Goal: Navigation & Orientation: Understand site structure

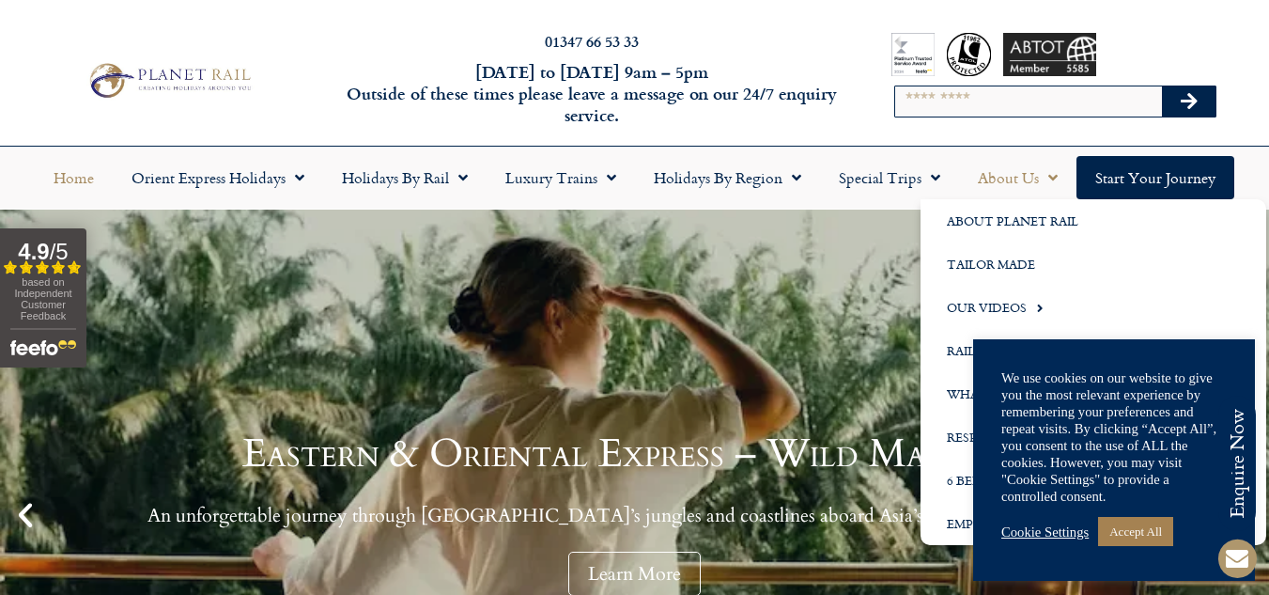
click at [1050, 173] on span "Menu" at bounding box center [1048, 178] width 19 height 34
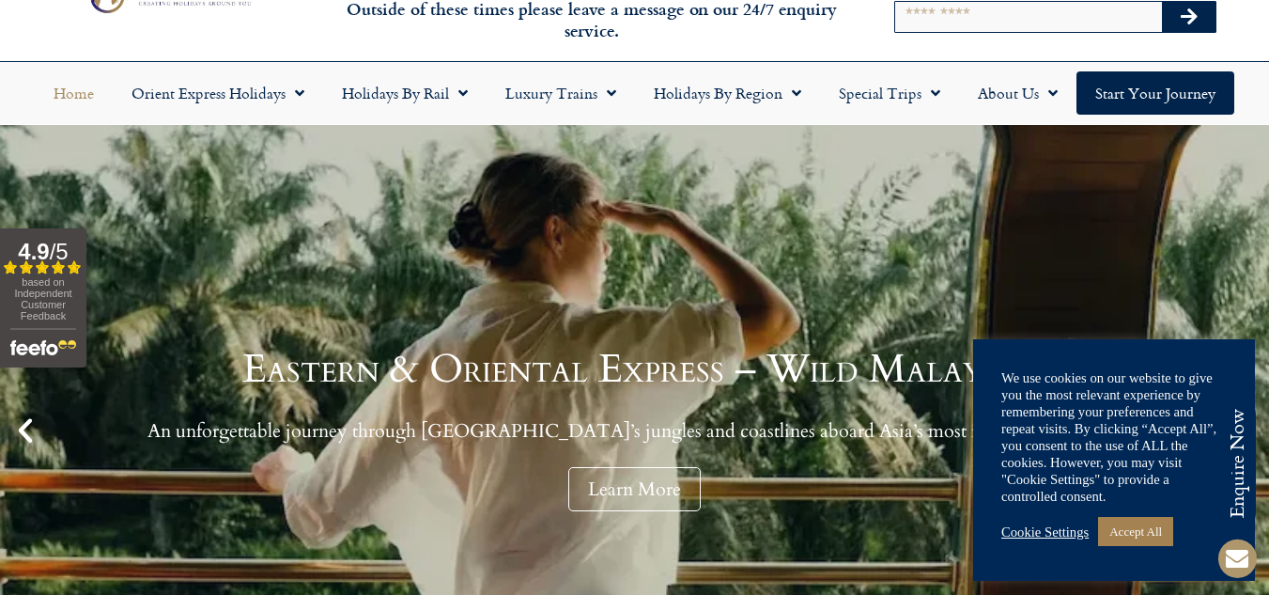
scroll to position [85, 0]
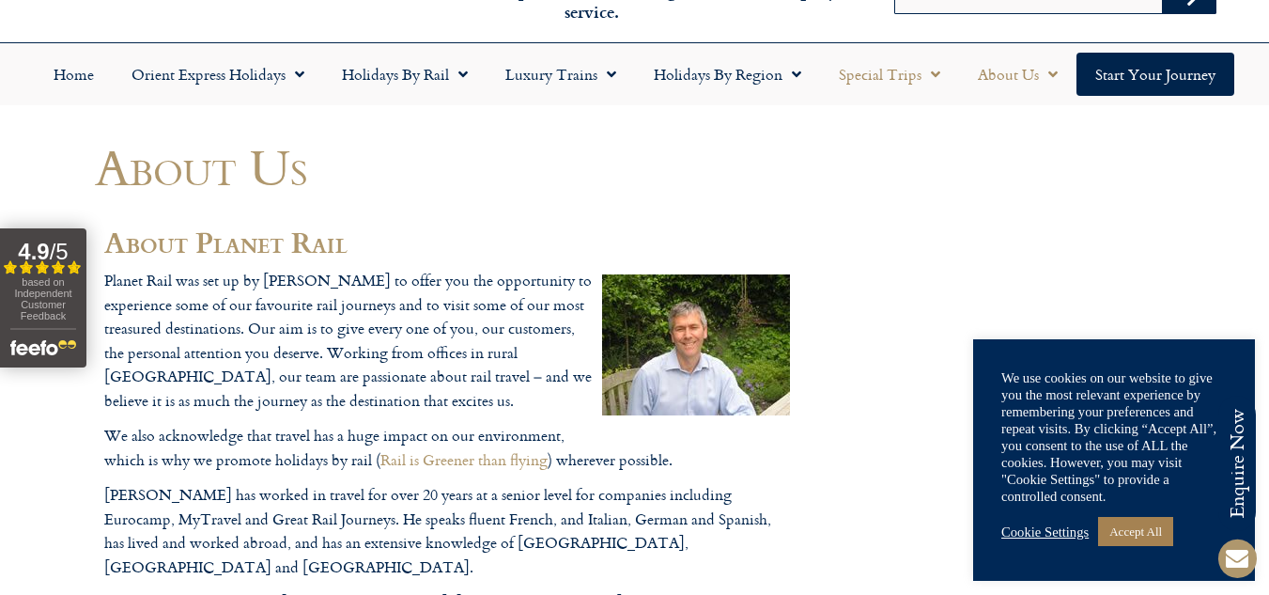
scroll to position [104, 0]
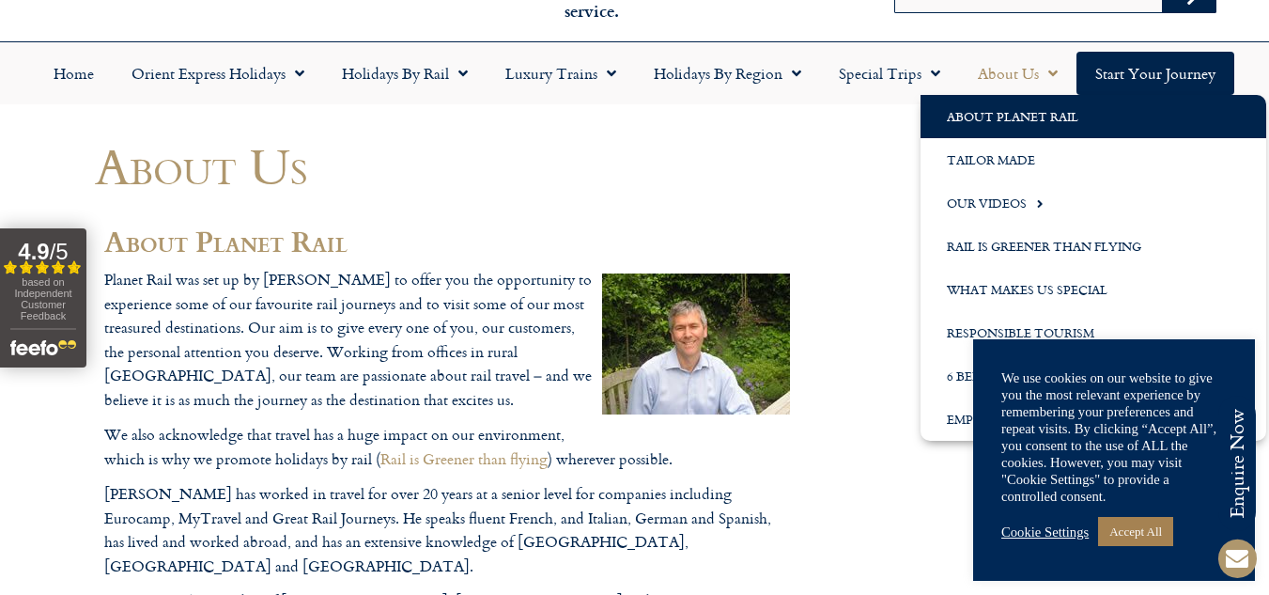
click at [1053, 69] on span "Menu" at bounding box center [1048, 73] width 19 height 34
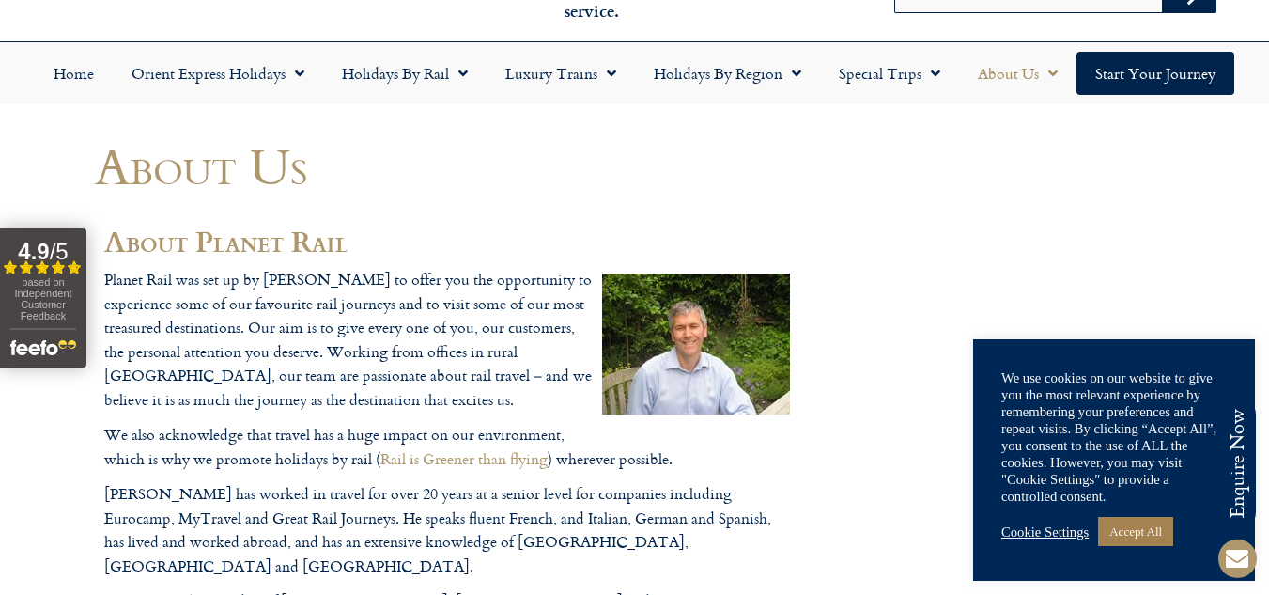
click at [1053, 69] on span "Menu" at bounding box center [1048, 73] width 19 height 34
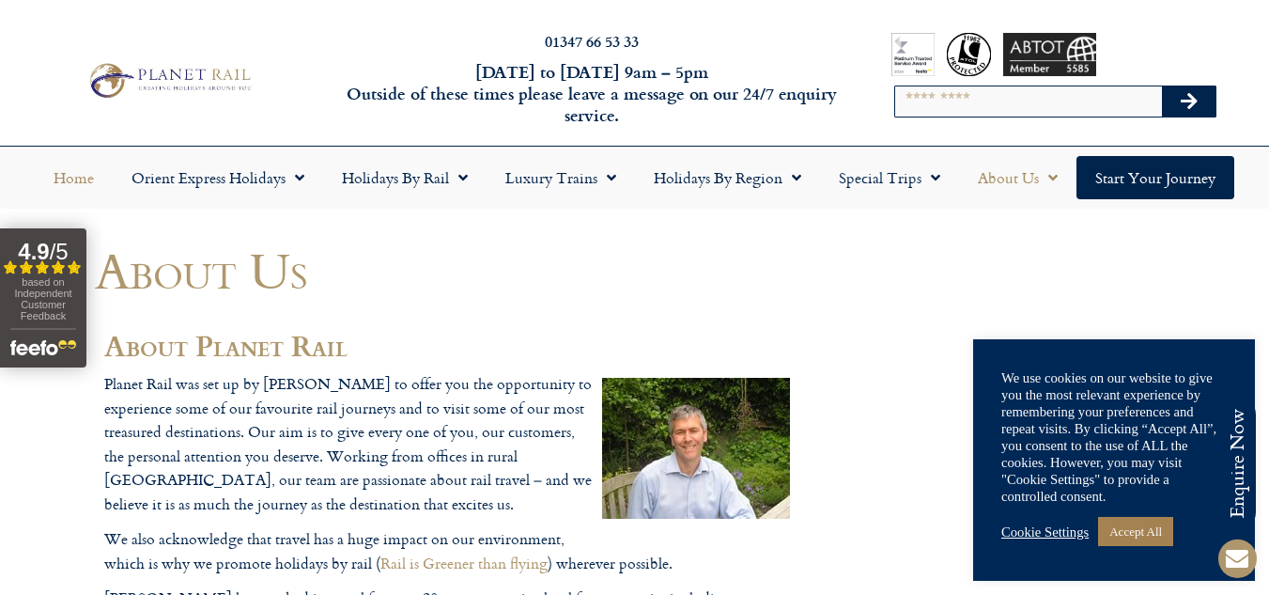
click at [87, 176] on link "Home" at bounding box center [74, 177] width 78 height 43
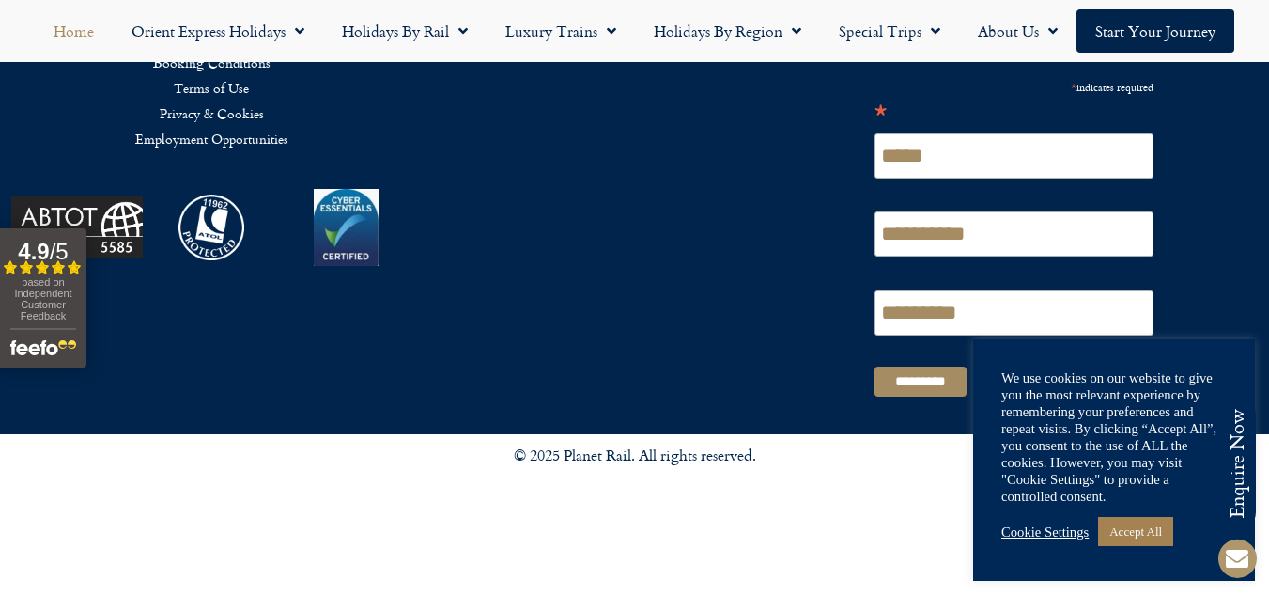
scroll to position [4704, 0]
